Goal: Task Accomplishment & Management: Manage account settings

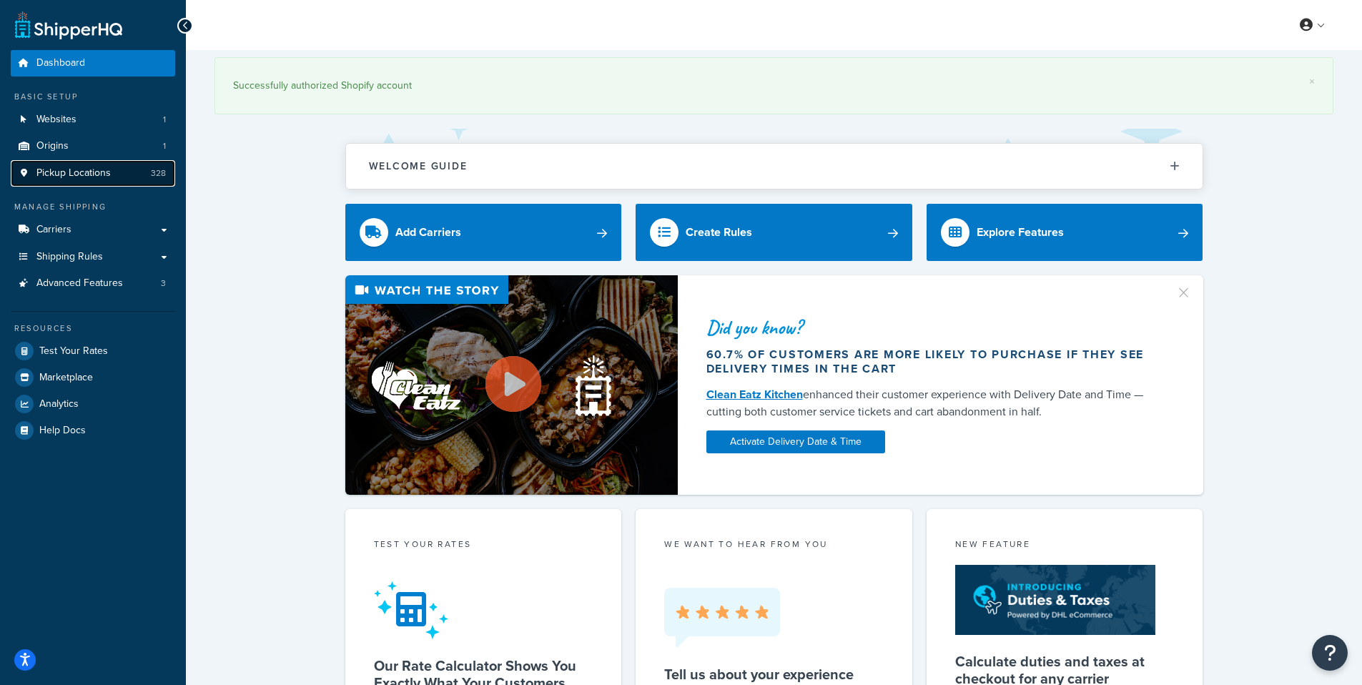
click at [89, 178] on span "Pickup Locations" at bounding box center [73, 173] width 74 height 12
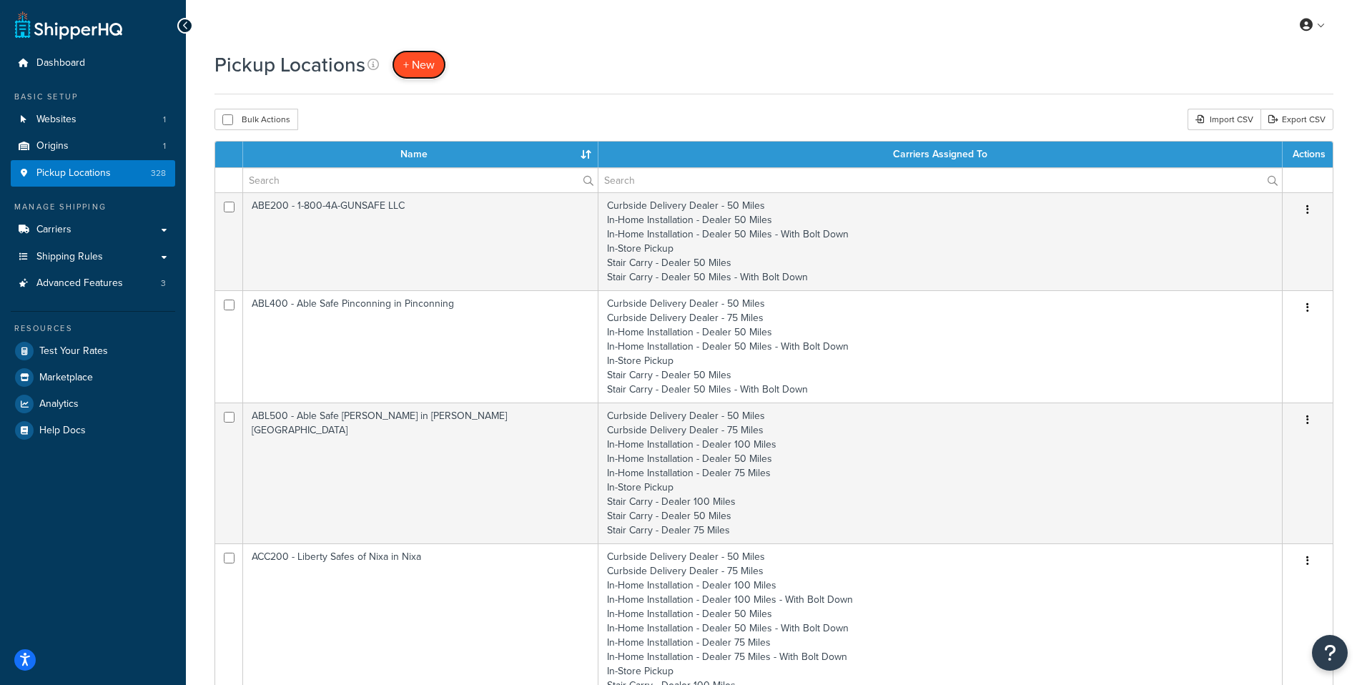
click at [415, 63] on span "+ New" at bounding box center [418, 64] width 31 height 16
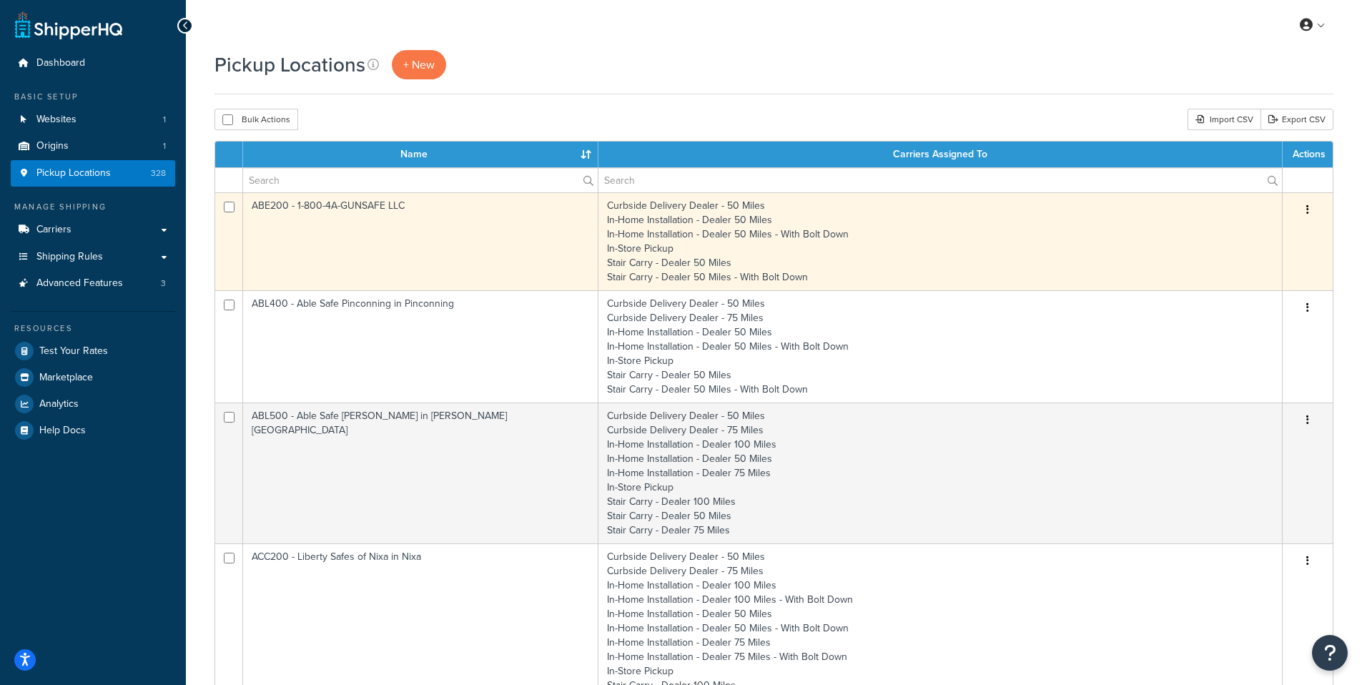
click at [331, 202] on td "ABE200 - 1-800-4A-GUNSAFE LLC" at bounding box center [420, 241] width 355 height 98
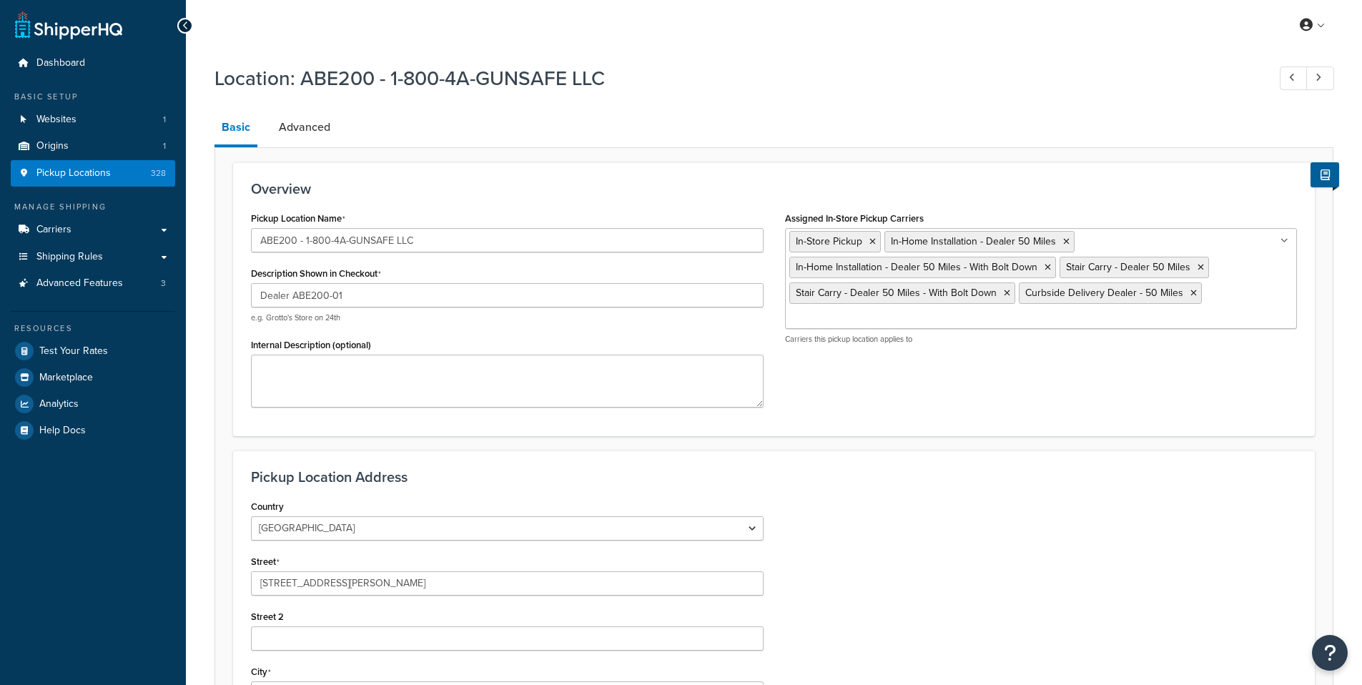
select select "3"
click at [87, 174] on span "Pickup Locations" at bounding box center [73, 173] width 74 height 12
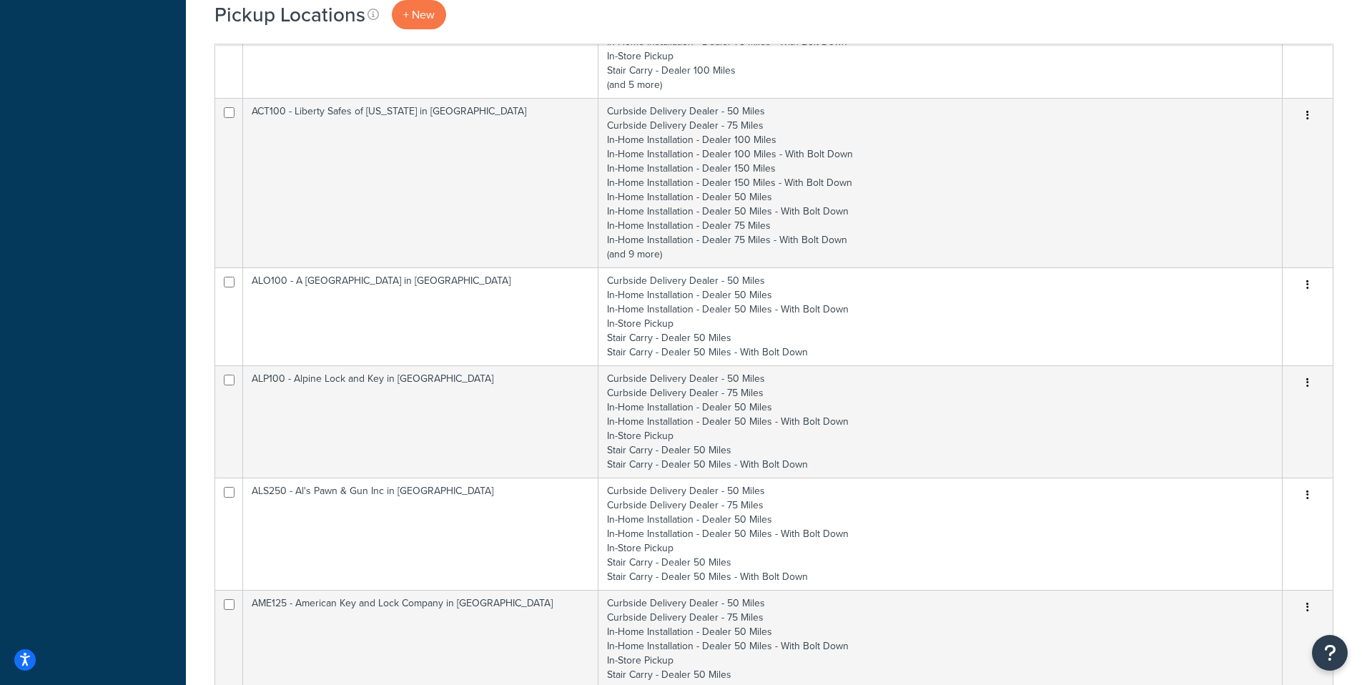
scroll to position [667, 0]
